Goal: Check status

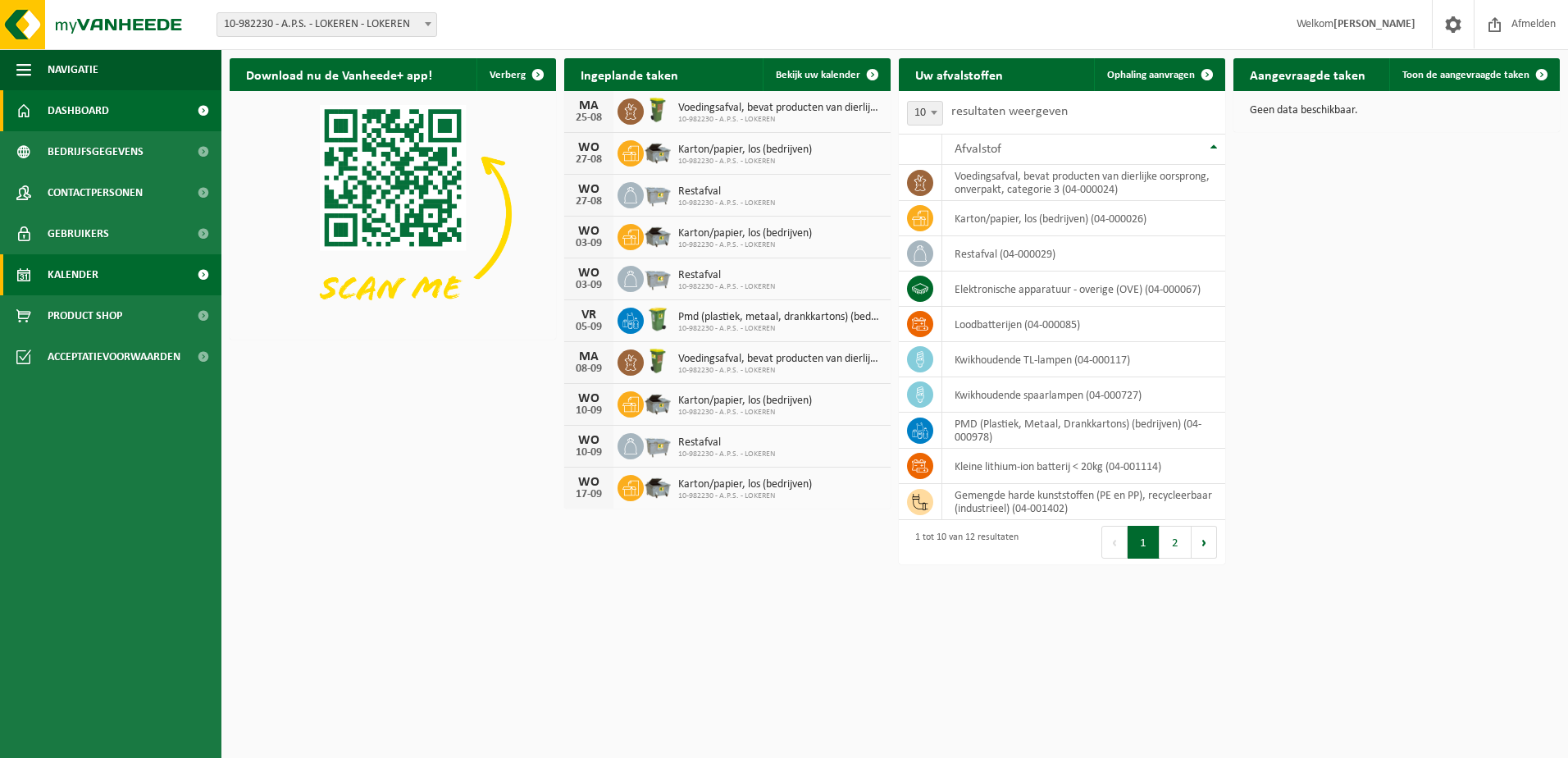
click at [82, 274] on span "Kalender" at bounding box center [73, 274] width 51 height 41
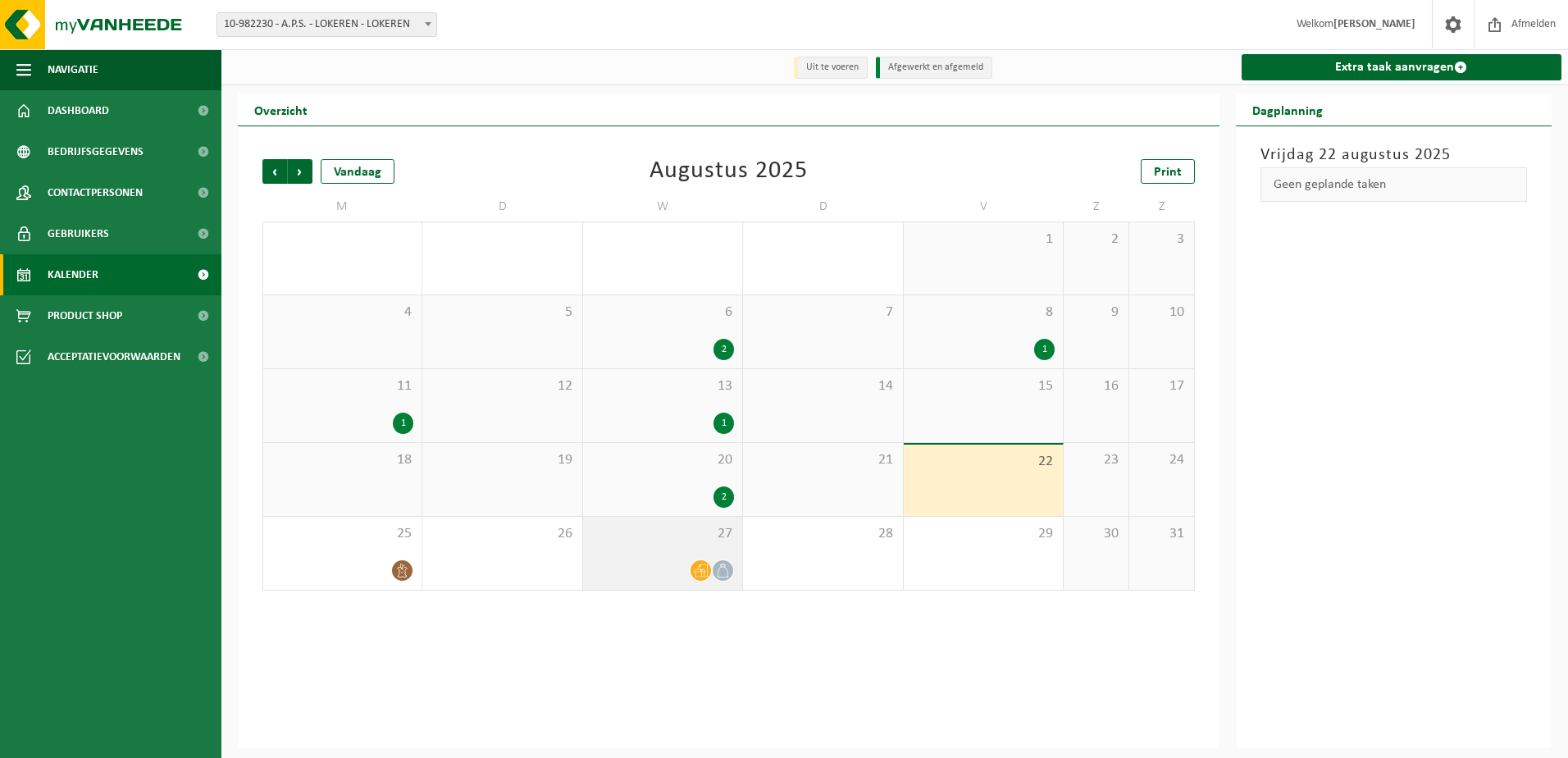
drag, startPoint x: 702, startPoint y: 545, endPoint x: 691, endPoint y: 531, distance: 17.8
click at [700, 544] on div "27" at bounding box center [662, 553] width 159 height 73
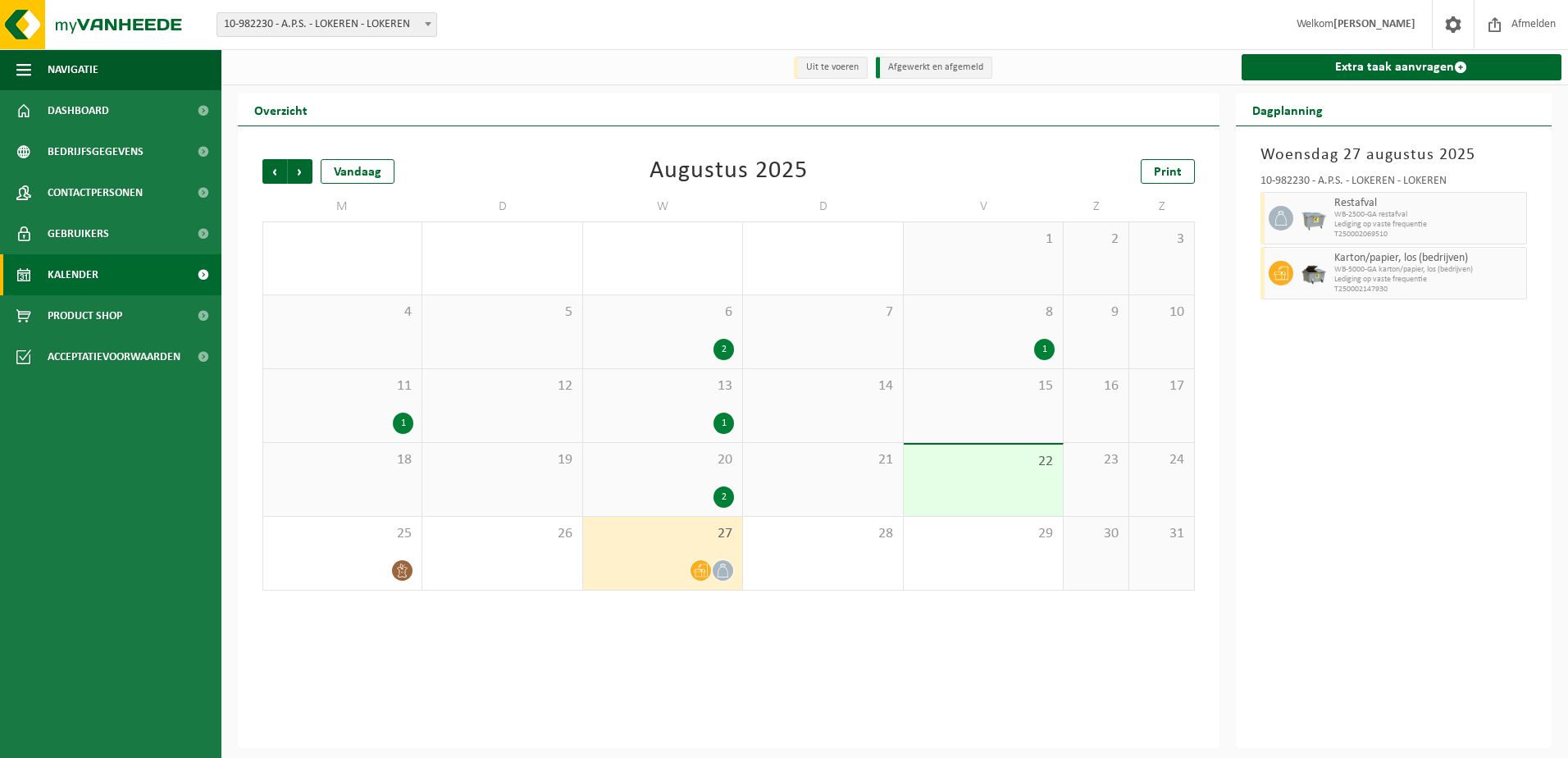
click at [1111, 498] on div "23" at bounding box center [1096, 479] width 65 height 73
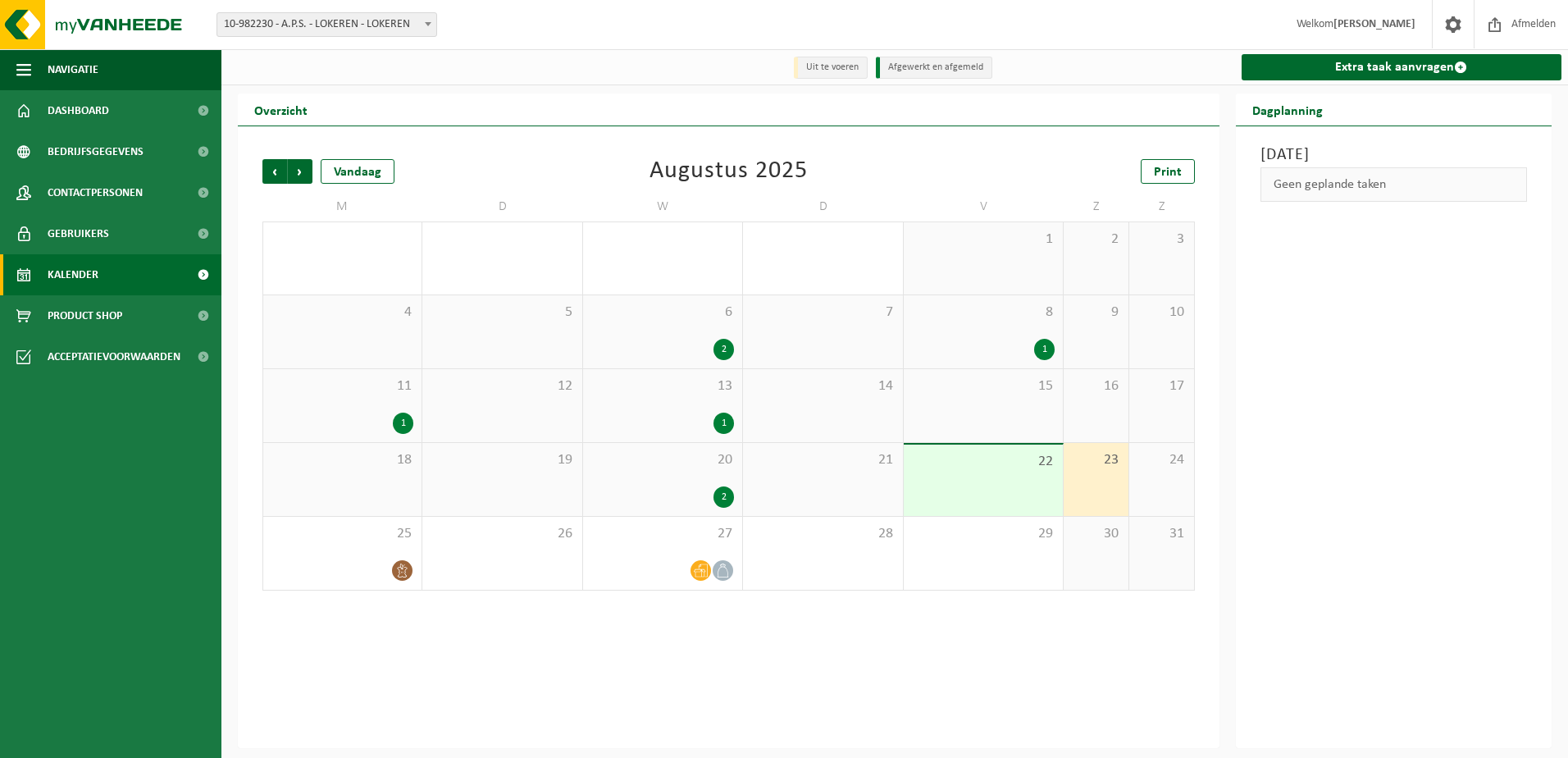
click at [1165, 491] on div "24" at bounding box center [1161, 479] width 65 height 73
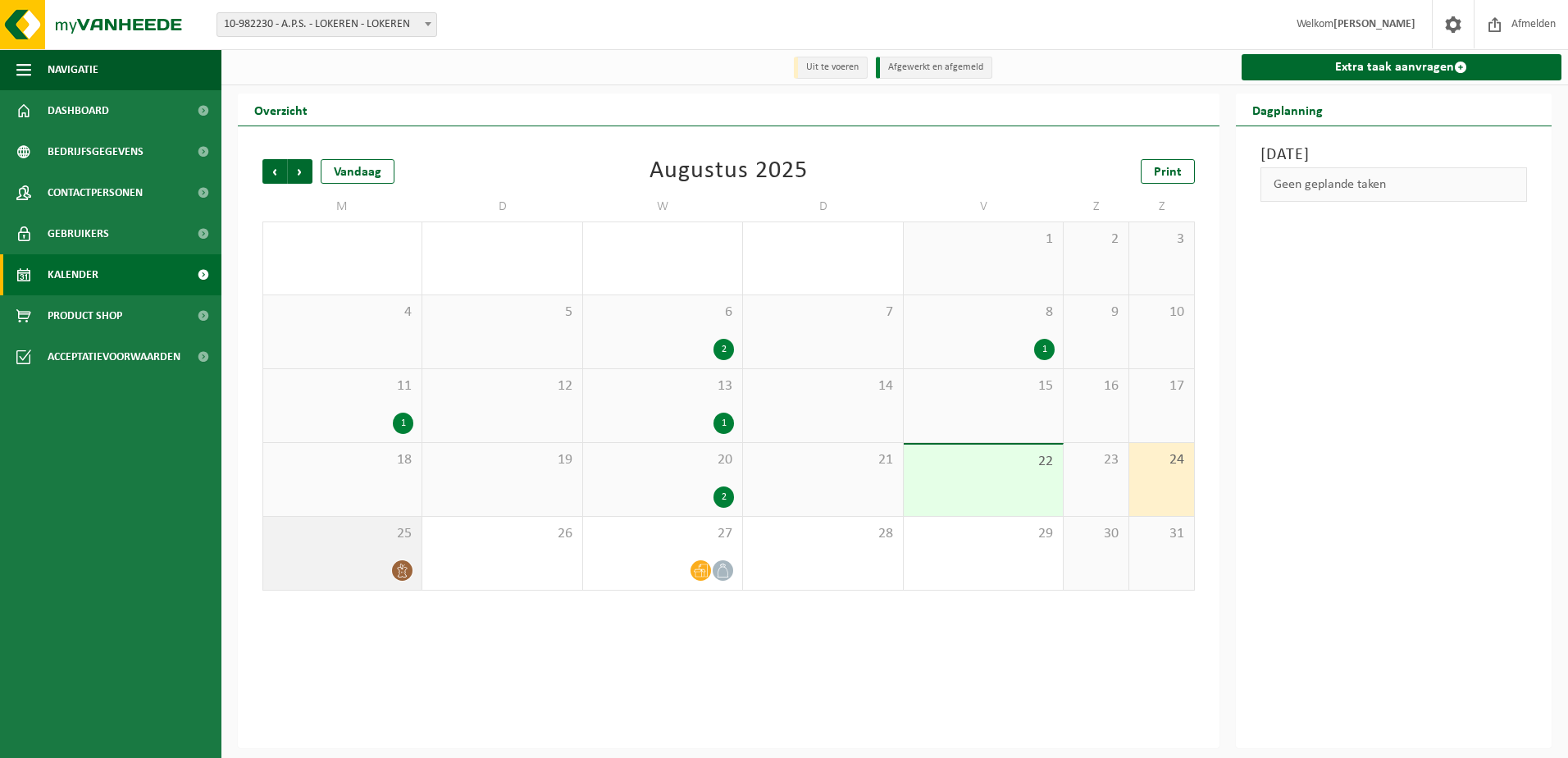
click at [346, 553] on div "25" at bounding box center [342, 553] width 158 height 73
